Goal: Information Seeking & Learning: Learn about a topic

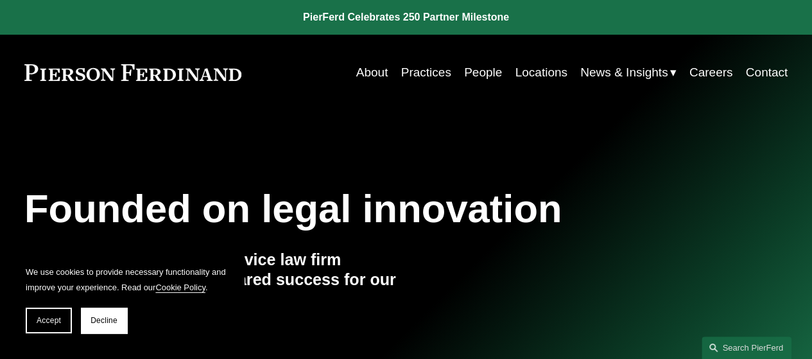
click at [530, 71] on link "Locations" at bounding box center [541, 72] width 52 height 24
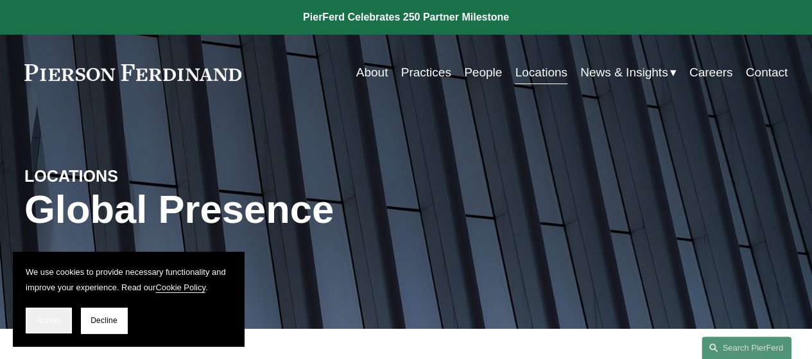
click at [45, 325] on button "Accept" at bounding box center [49, 320] width 46 height 26
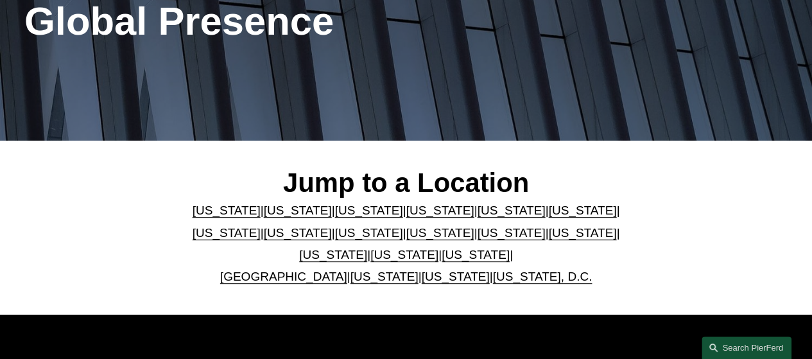
scroll to position [208, 0]
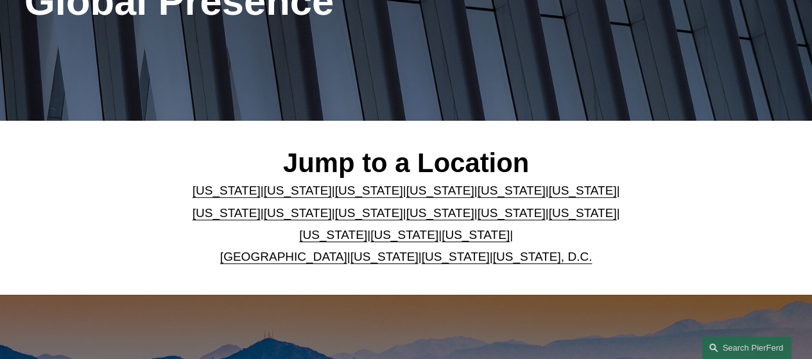
click at [487, 196] on link "[US_STATE]" at bounding box center [511, 190] width 68 height 13
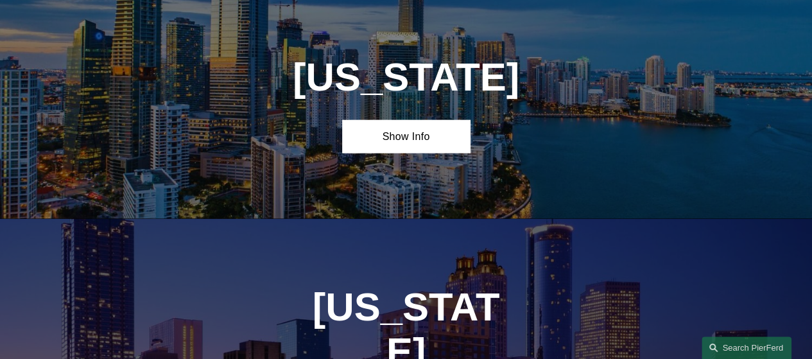
scroll to position [1436, 0]
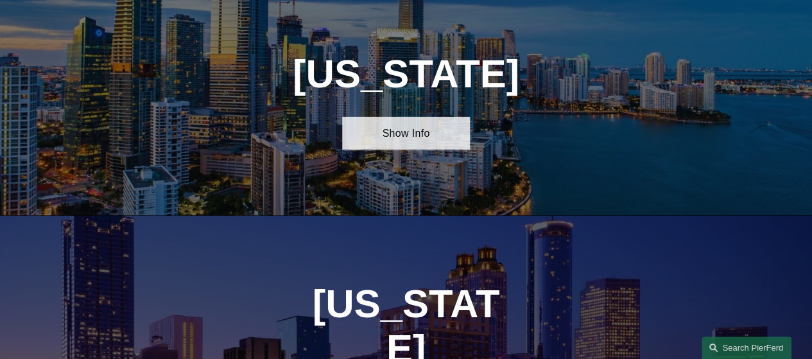
click at [423, 150] on link "Show Info" at bounding box center [405, 133] width 127 height 33
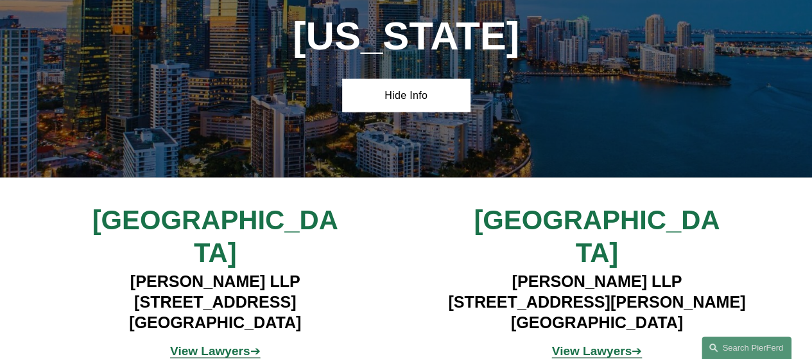
scroll to position [1494, 0]
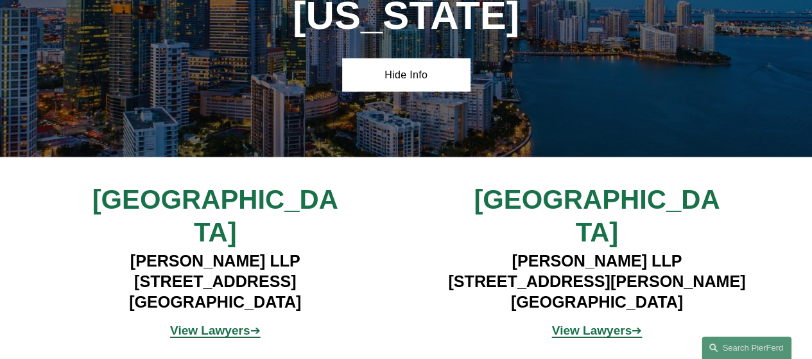
click at [204, 323] on strong "View Lawyers" at bounding box center [210, 329] width 80 height 13
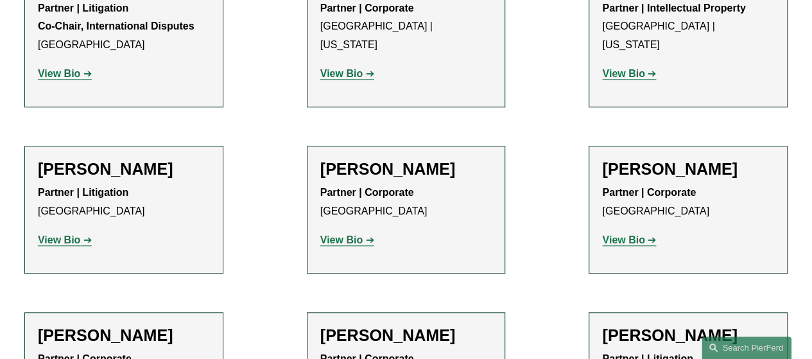
scroll to position [567, 0]
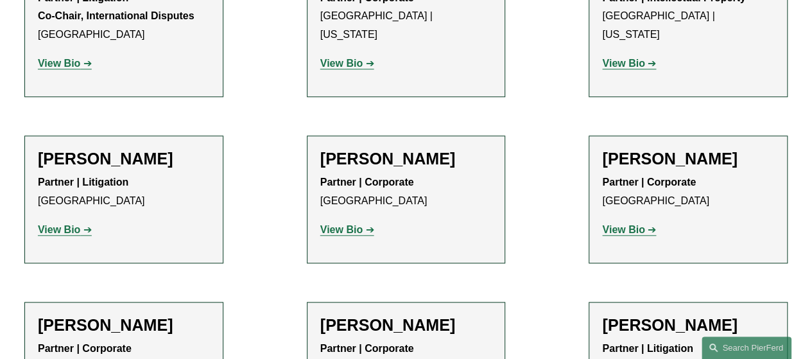
click at [68, 235] on strong "View Bio" at bounding box center [59, 229] width 42 height 11
click at [347, 230] on strong "View Bio" at bounding box center [341, 229] width 42 height 11
click at [647, 234] on link "View Bio" at bounding box center [629, 229] width 54 height 11
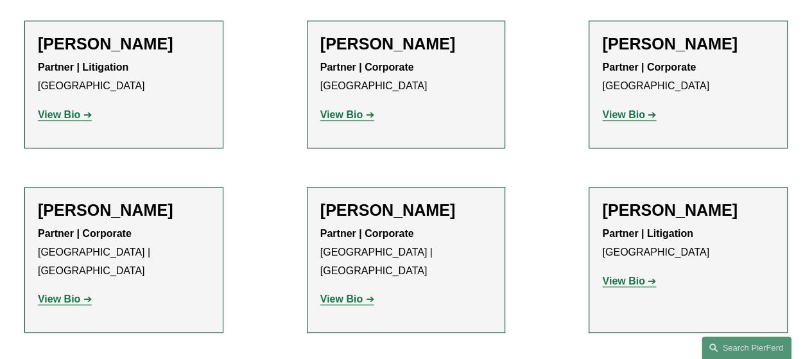
scroll to position [687, 0]
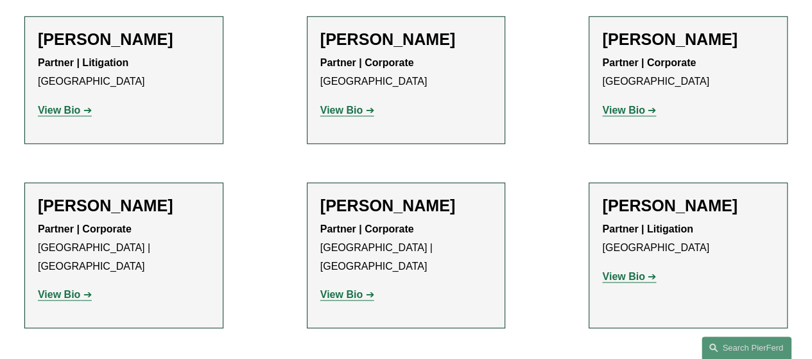
click at [350, 296] on strong "View Bio" at bounding box center [341, 294] width 42 height 11
click at [63, 298] on strong "View Bio" at bounding box center [59, 294] width 42 height 11
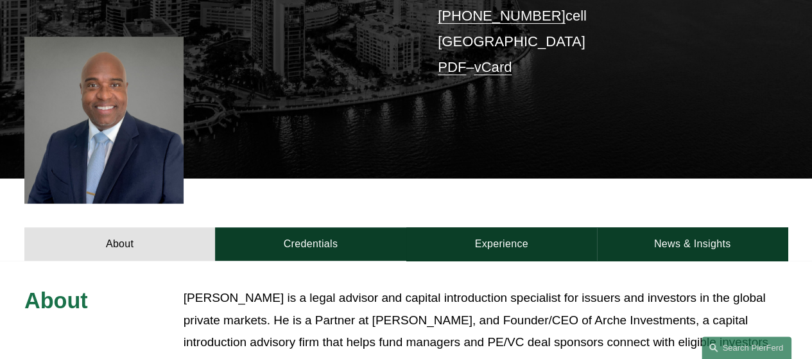
scroll to position [273, 0]
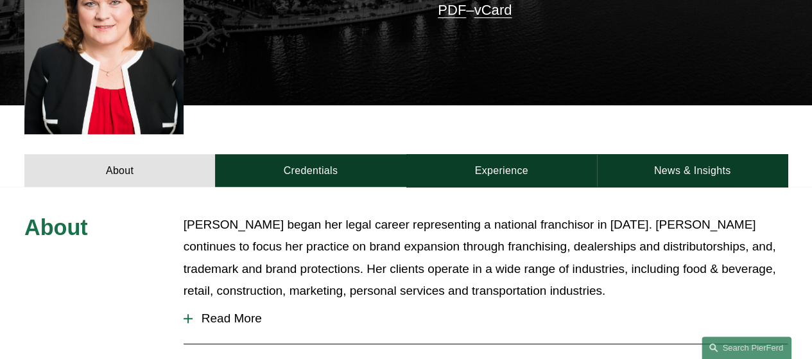
scroll to position [375, 0]
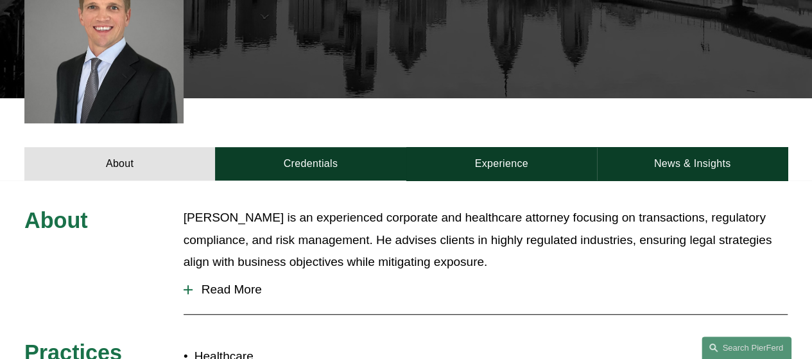
scroll to position [351, 0]
